Goal: Information Seeking & Learning: Learn about a topic

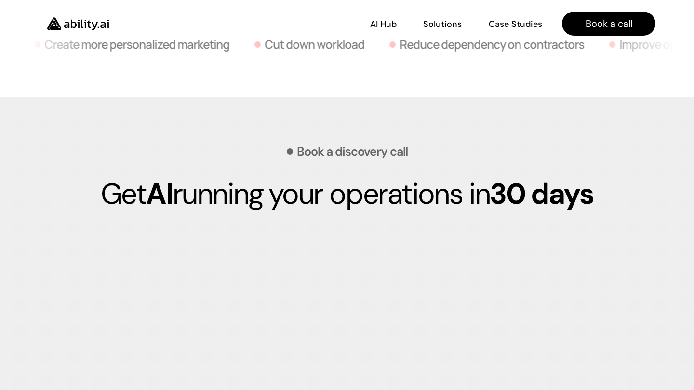
scroll to position [2565, 0]
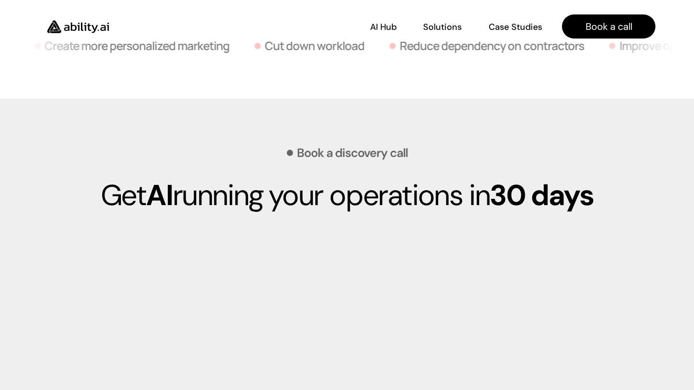
drag, startPoint x: 284, startPoint y: 149, endPoint x: 602, endPoint y: 199, distance: 322.0
click at [602, 199] on div "Book a discovery call Get AI running your operations [DATE]" at bounding box center [347, 161] width 636 height 125
copy div "Book a discovery call Get AI running your operations [DATE]"
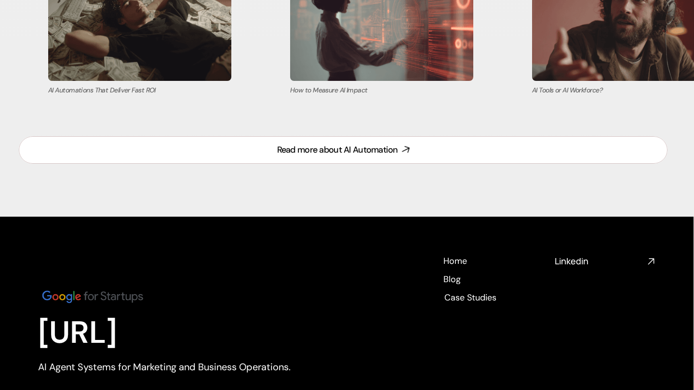
scroll to position [4182, 0]
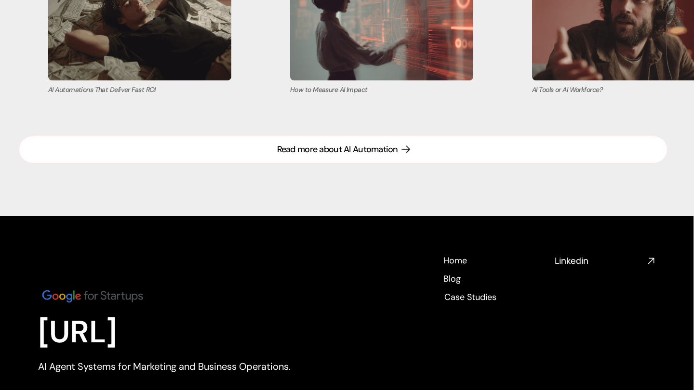
drag, startPoint x: 424, startPoint y: 145, endPoint x: 398, endPoint y: 145, distance: 26.0
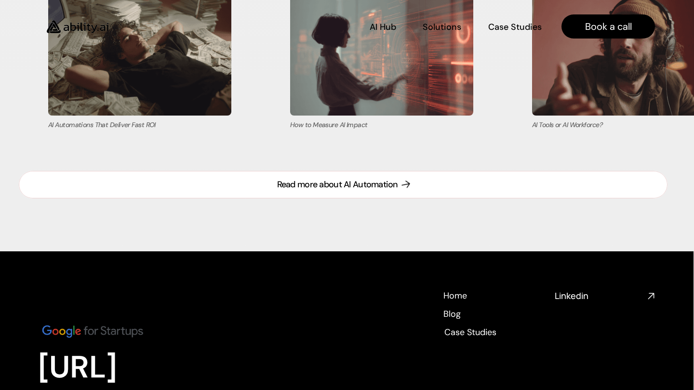
scroll to position [4146, 0]
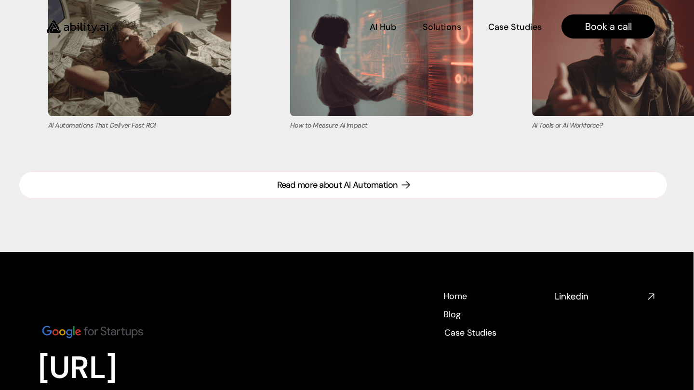
drag, startPoint x: 277, startPoint y: 180, endPoint x: 303, endPoint y: 180, distance: 26.0
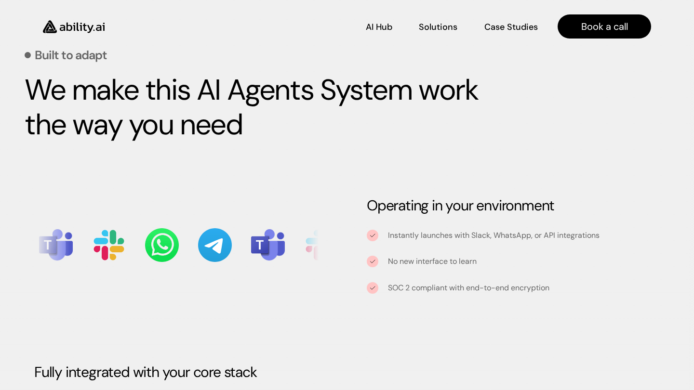
scroll to position [939, 4]
click at [166, 117] on strong "We make this AI Agents System work the way you need" at bounding box center [255, 107] width 460 height 73
copy strong "We make this AI Agents System work the way you need"
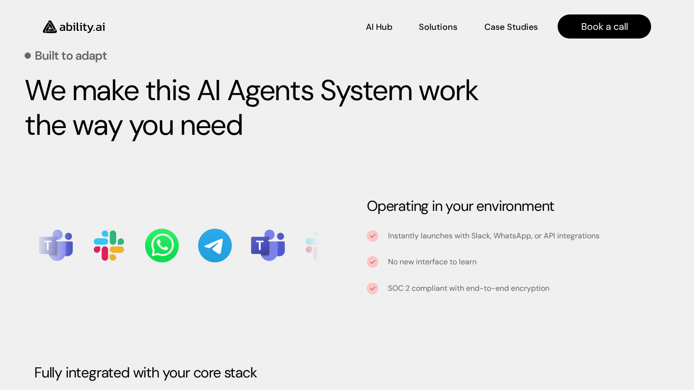
click at [337, 156] on div "Built to adapt We make this AI Agents System work the way you need" at bounding box center [343, 83] width 636 height 167
click at [270, 138] on h2 "We make this AI Agents System work the way you need" at bounding box center [254, 107] width 458 height 69
click at [221, 129] on strong "We make this AI Agents System work the way you need" at bounding box center [255, 107] width 460 height 73
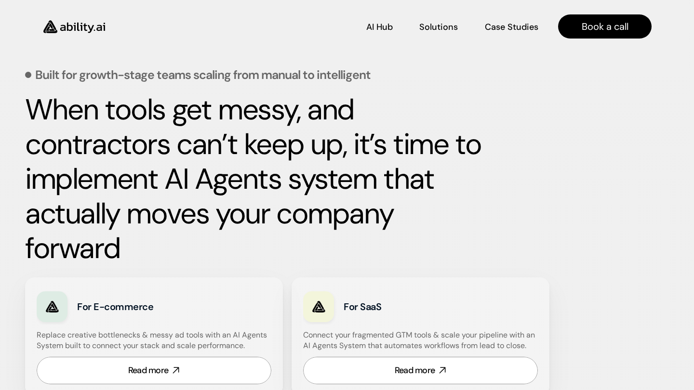
scroll to position [382, 4]
click at [64, 107] on strong "When tools get messy, and contractors can’t keep up, it’s time to implement AI …" at bounding box center [256, 178] width 462 height 177
drag, startPoint x: 64, startPoint y: 107, endPoint x: 329, endPoint y: 156, distance: 269.5
click at [329, 156] on strong "When tools get messy, and contractors can’t keep up, it’s time to implement AI …" at bounding box center [256, 178] width 462 height 177
copy strong "When tools get messy, and contractors can’t keep up"
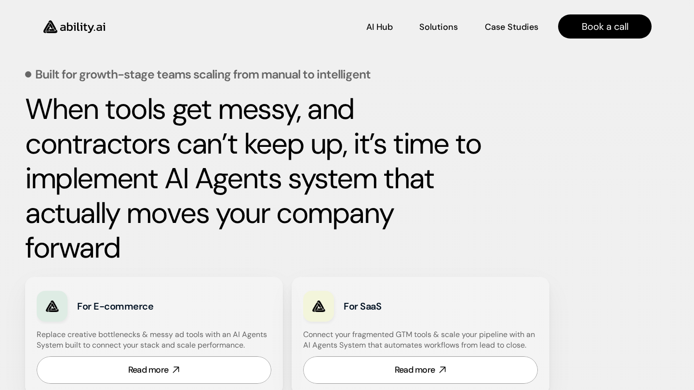
drag, startPoint x: 352, startPoint y: 143, endPoint x: 192, endPoint y: 169, distance: 162.4
click at [191, 169] on strong "When tools get messy, and contractors can’t keep up, it’s time to implement AI …" at bounding box center [256, 178] width 462 height 177
copy strong "it’s time to implement AI"
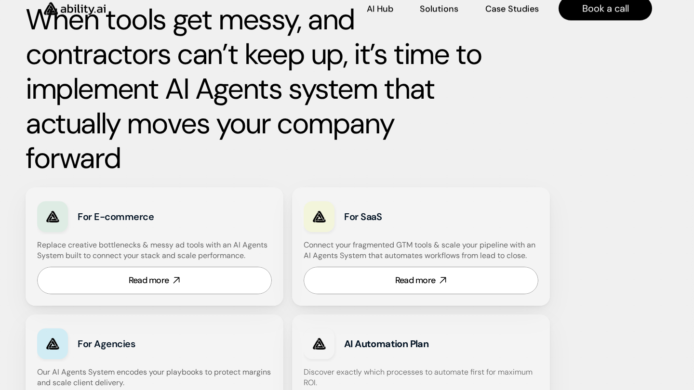
scroll to position [470, 3]
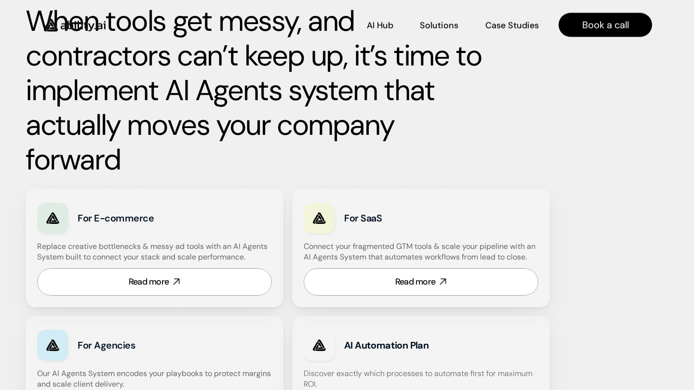
click at [507, 74] on div "When tools get messy, and contractors can’t keep up, it’s time to implement AI …" at bounding box center [344, 90] width 636 height 173
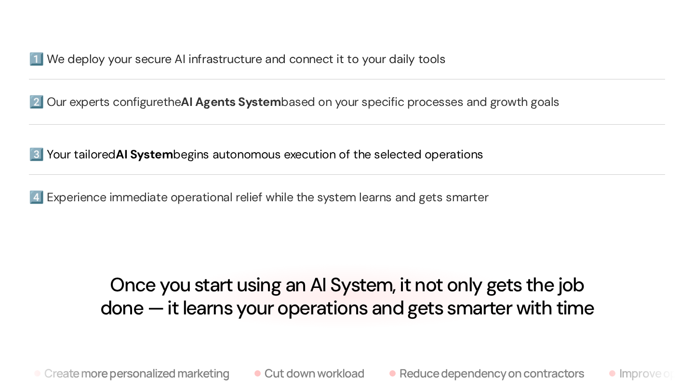
scroll to position [2238, 0]
